Goal: Register for event/course

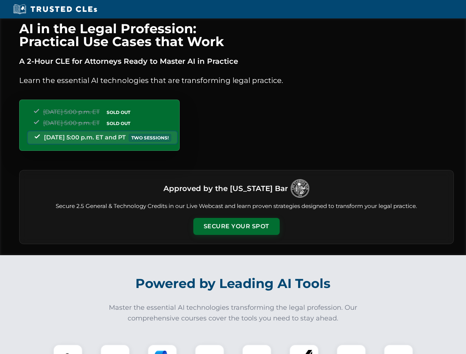
click at [236, 227] on button "Secure Your Spot" at bounding box center [236, 226] width 86 height 17
click at [68, 349] on img at bounding box center [67, 359] width 21 height 21
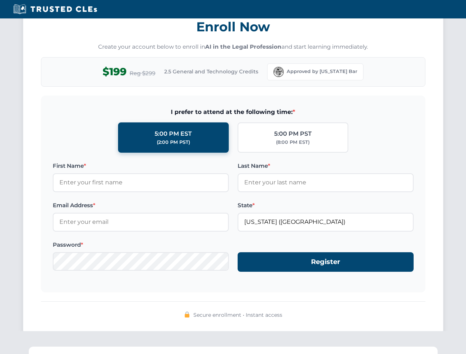
scroll to position [724, 0]
